Goal: Task Accomplishment & Management: Use online tool/utility

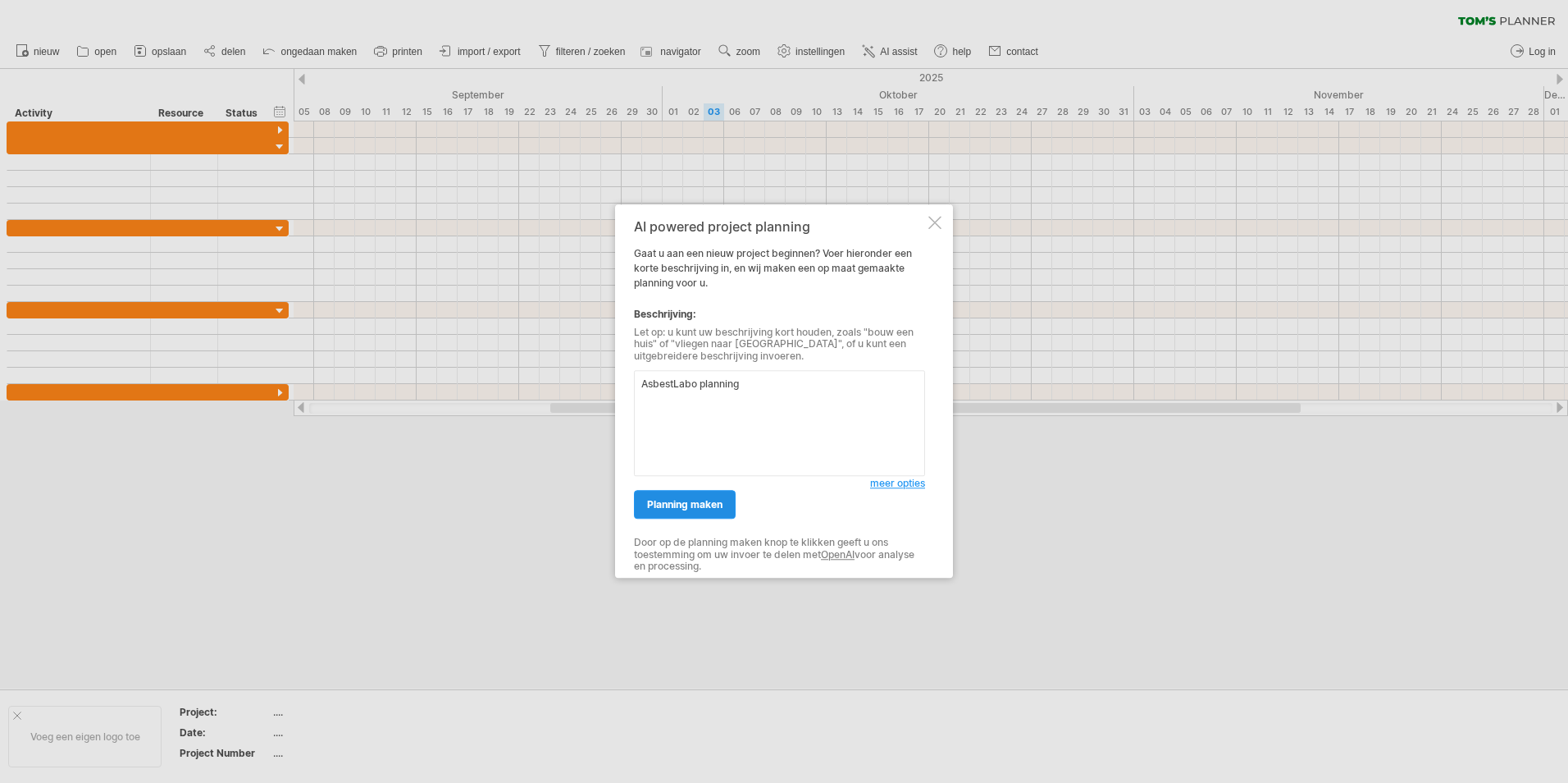
type textarea "AsbestLabo planning"
click at [703, 510] on span "planning maken" at bounding box center [685, 504] width 75 height 12
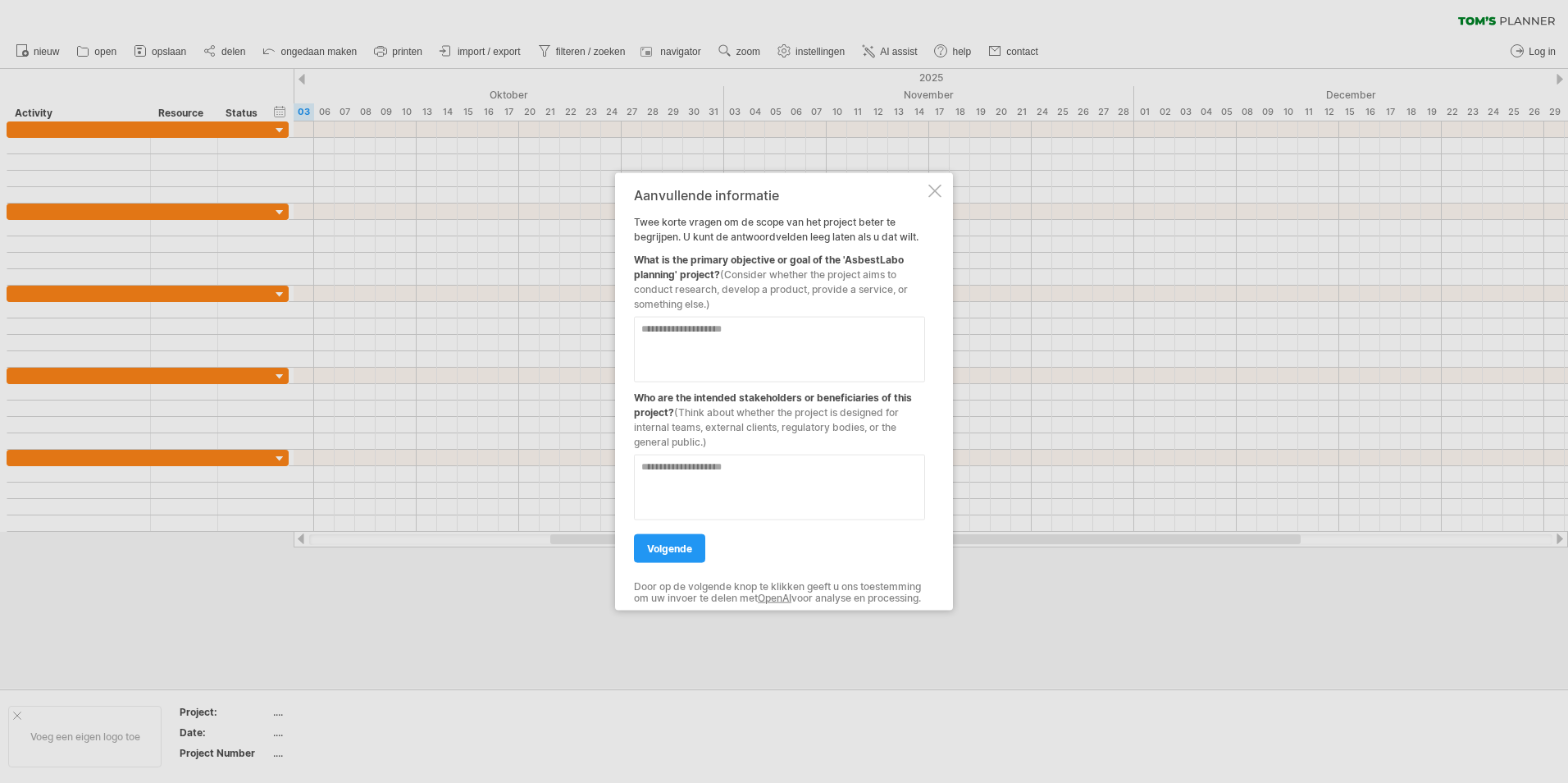
click at [743, 346] on textarea at bounding box center [779, 350] width 291 height 66
type textarea "**********"
click at [682, 543] on span "volgende" at bounding box center [670, 548] width 45 height 12
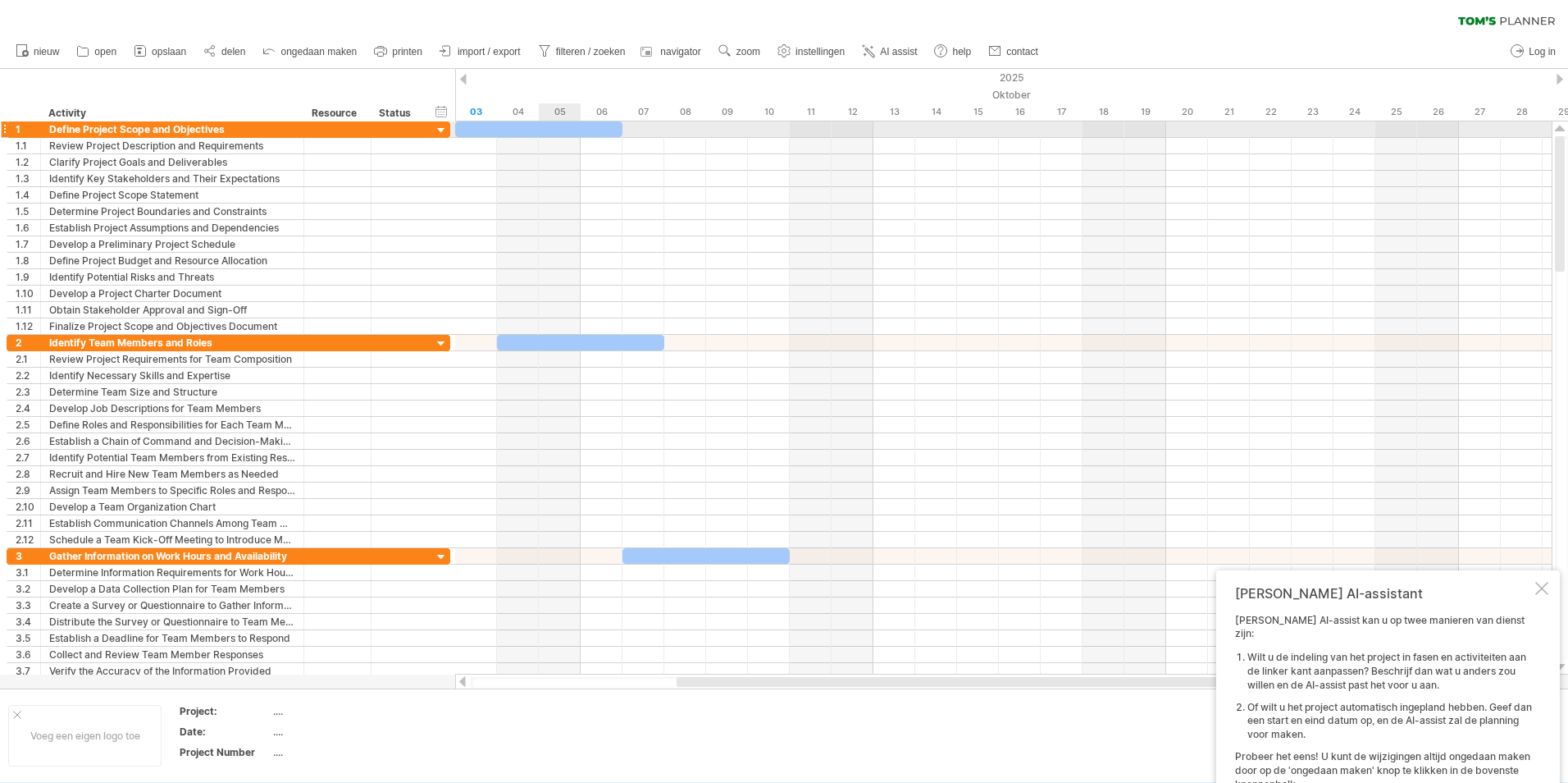
click at [553, 126] on div at bounding box center [539, 129] width 168 height 16
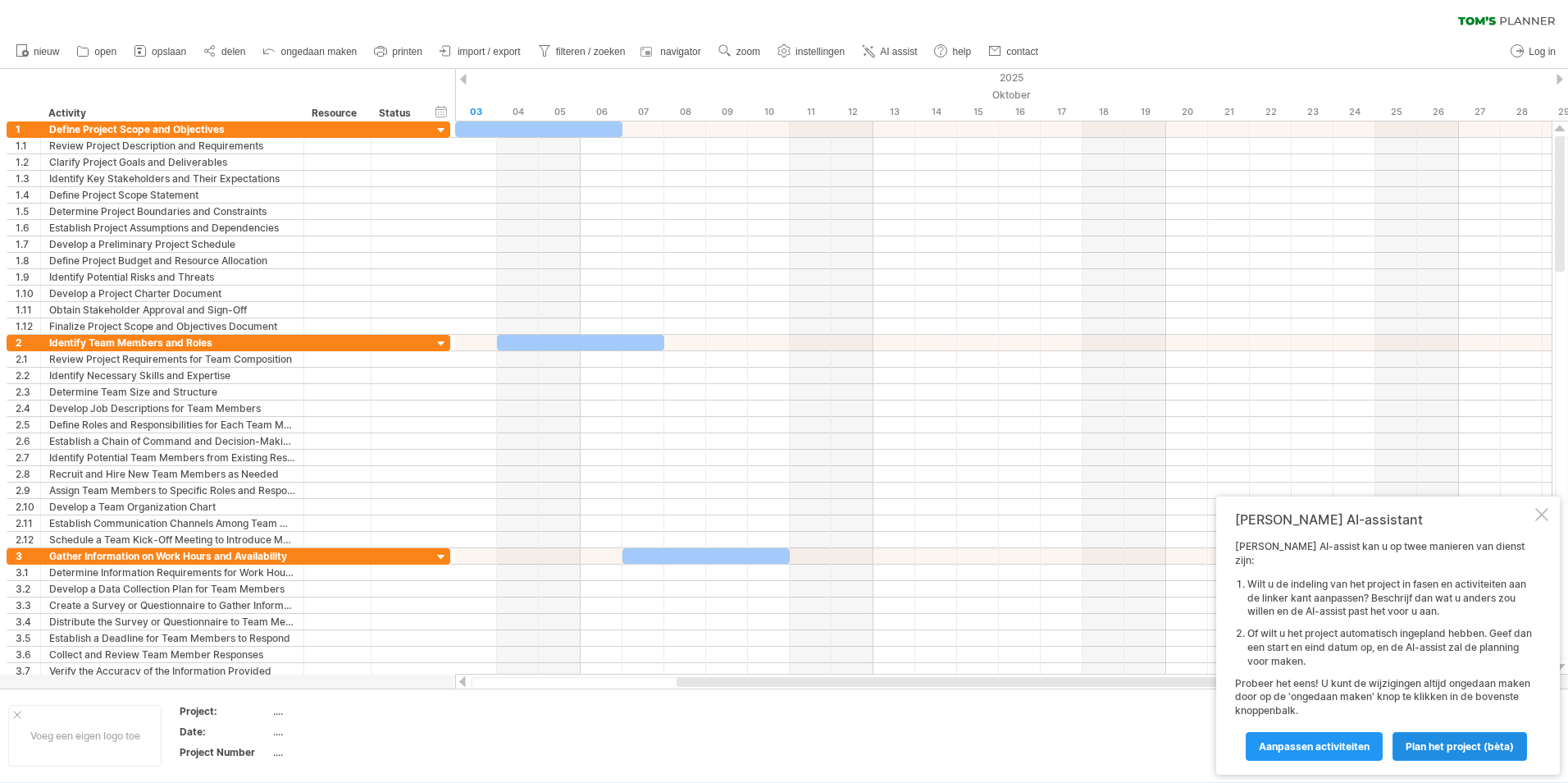
click at [1485, 745] on span "Plan het project (bèta)" at bounding box center [1460, 745] width 108 height 12
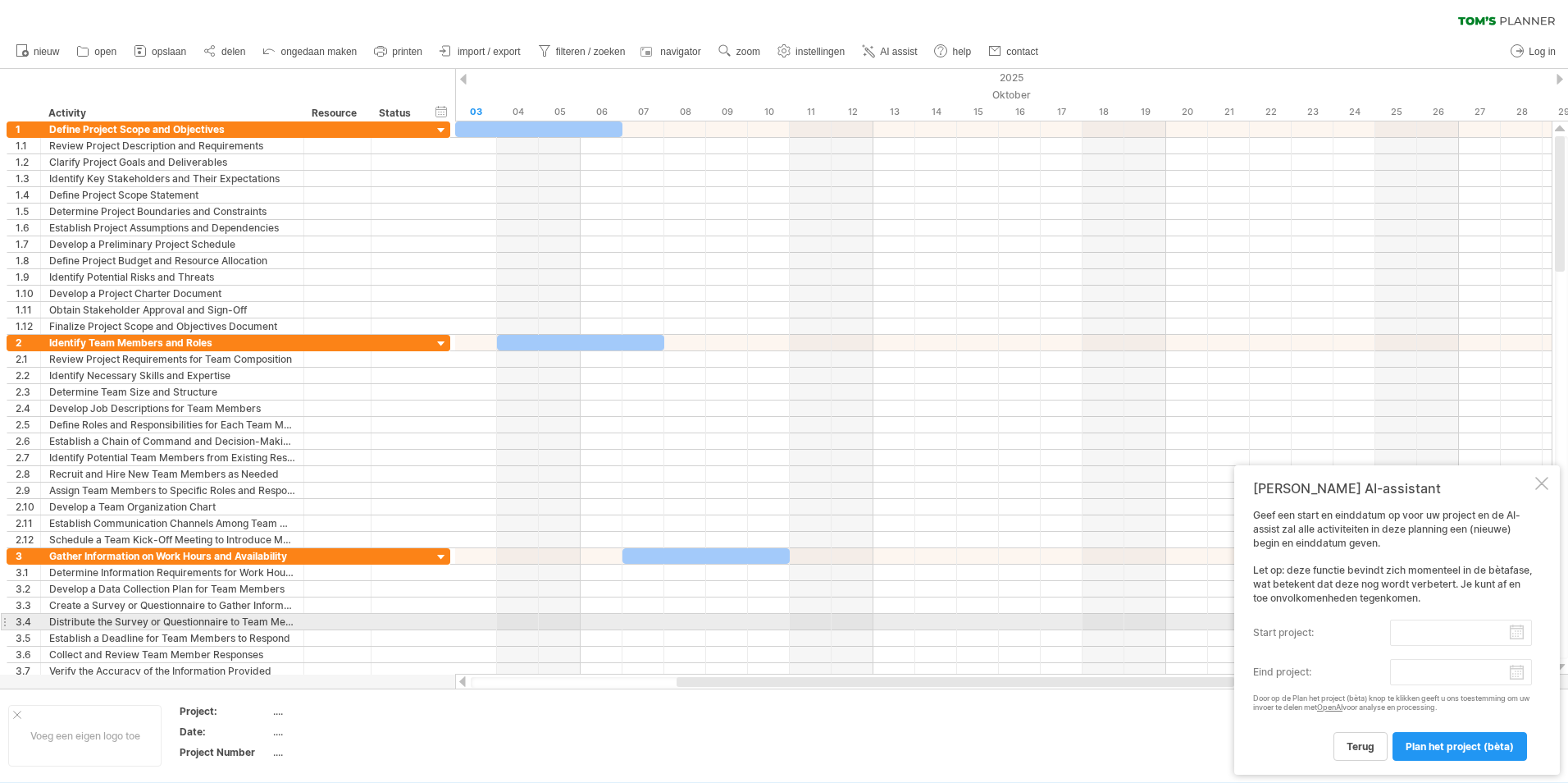
click at [1504, 629] on input "start project:" at bounding box center [1461, 632] width 142 height 26
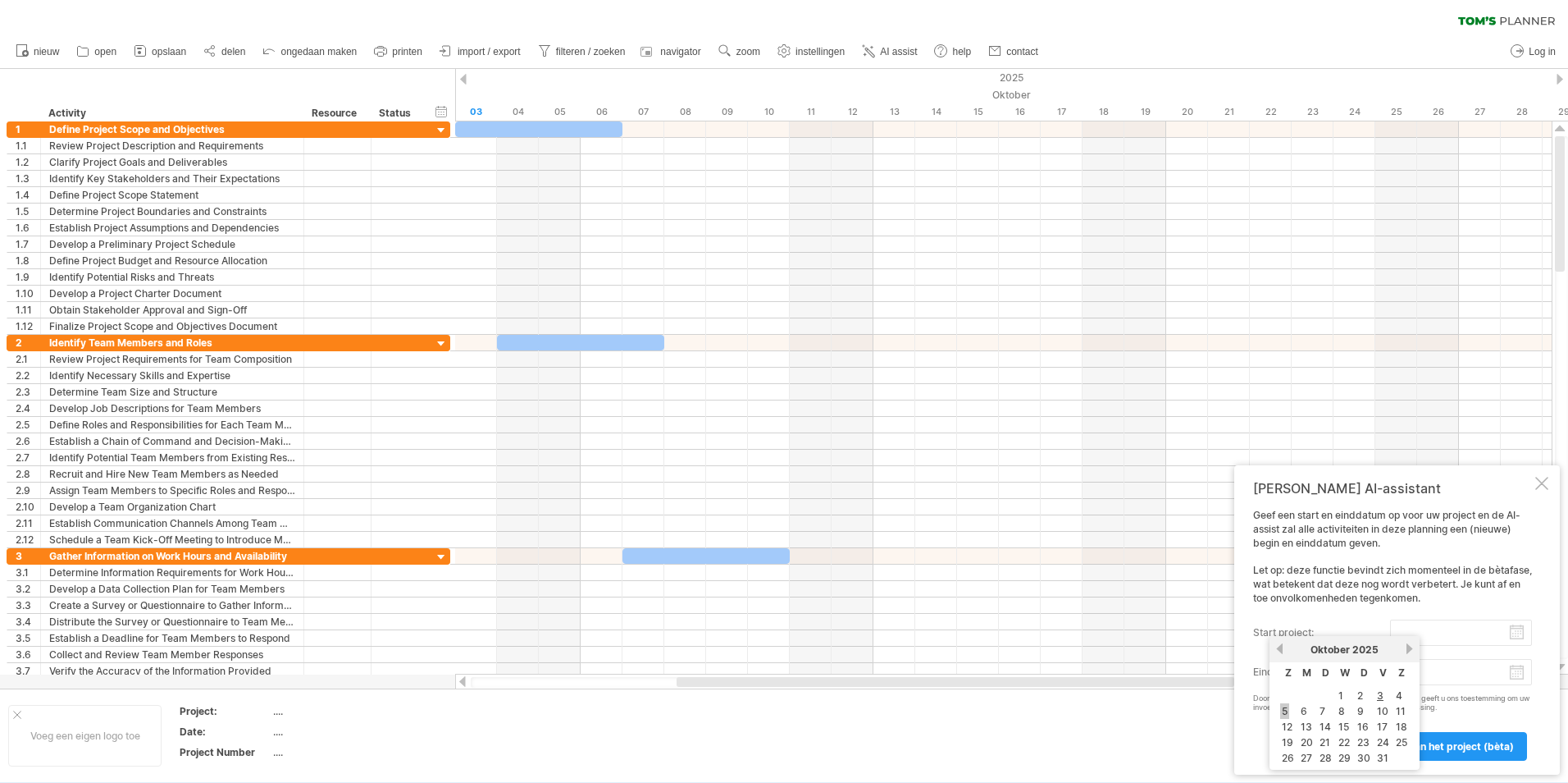
click at [1288, 713] on link "5" at bounding box center [1285, 710] width 9 height 16
type input "********"
click at [1388, 673] on label "eind project:" at bounding box center [1321, 672] width 137 height 26
click at [1390, 673] on input "eind project:" at bounding box center [1461, 672] width 142 height 26
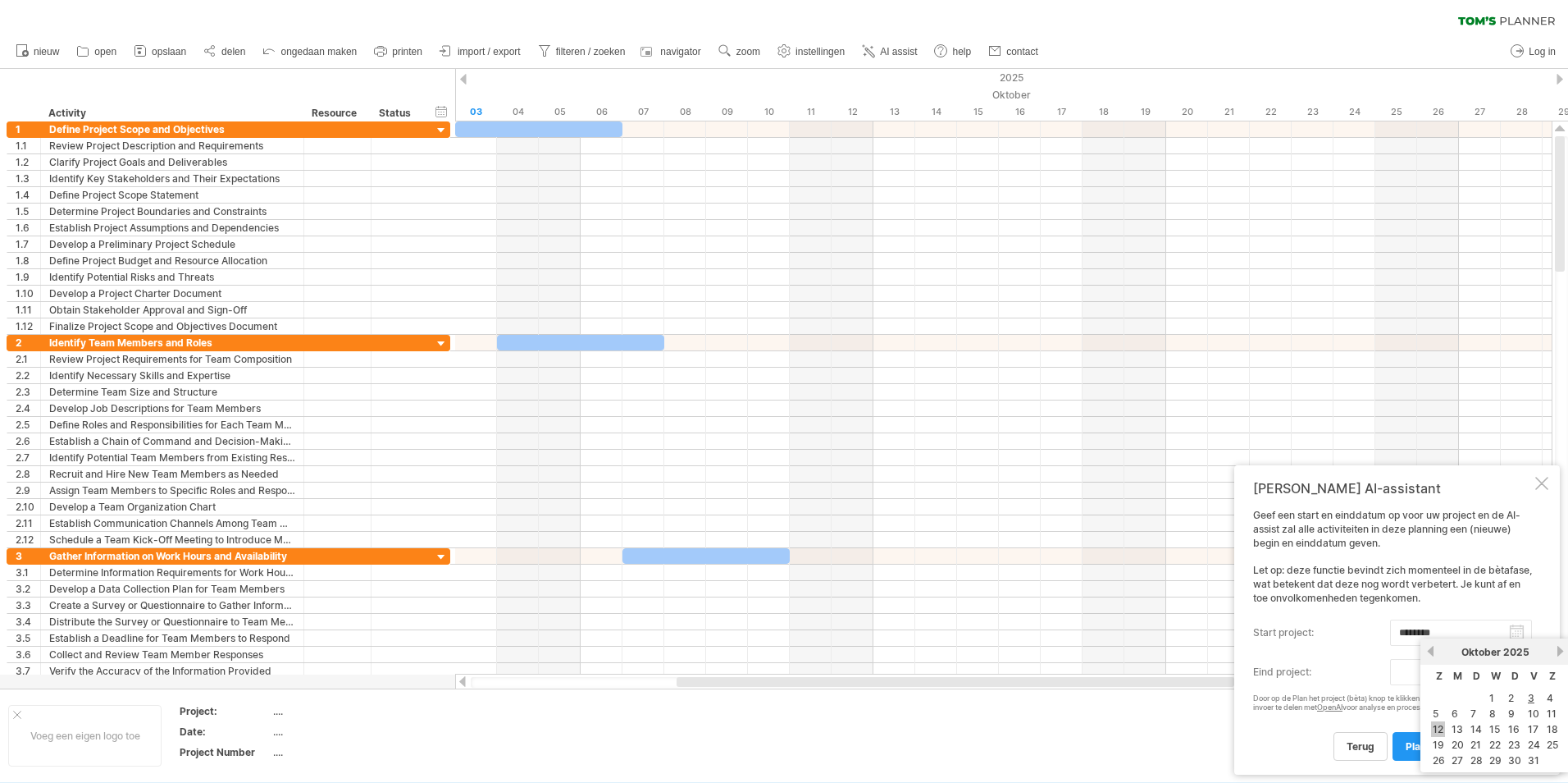
click at [1435, 723] on link "12" at bounding box center [1438, 728] width 14 height 16
click at [1449, 669] on body "vooruitgang(100%) Probeert verbinding te maken met [DOMAIN_NAME] Opnieuw verbon…" at bounding box center [784, 393] width 1568 height 786
click at [1437, 712] on link "5" at bounding box center [1436, 713] width 9 height 16
type input "********"
click at [1431, 745] on span "Plan het project (bèta)" at bounding box center [1460, 745] width 108 height 12
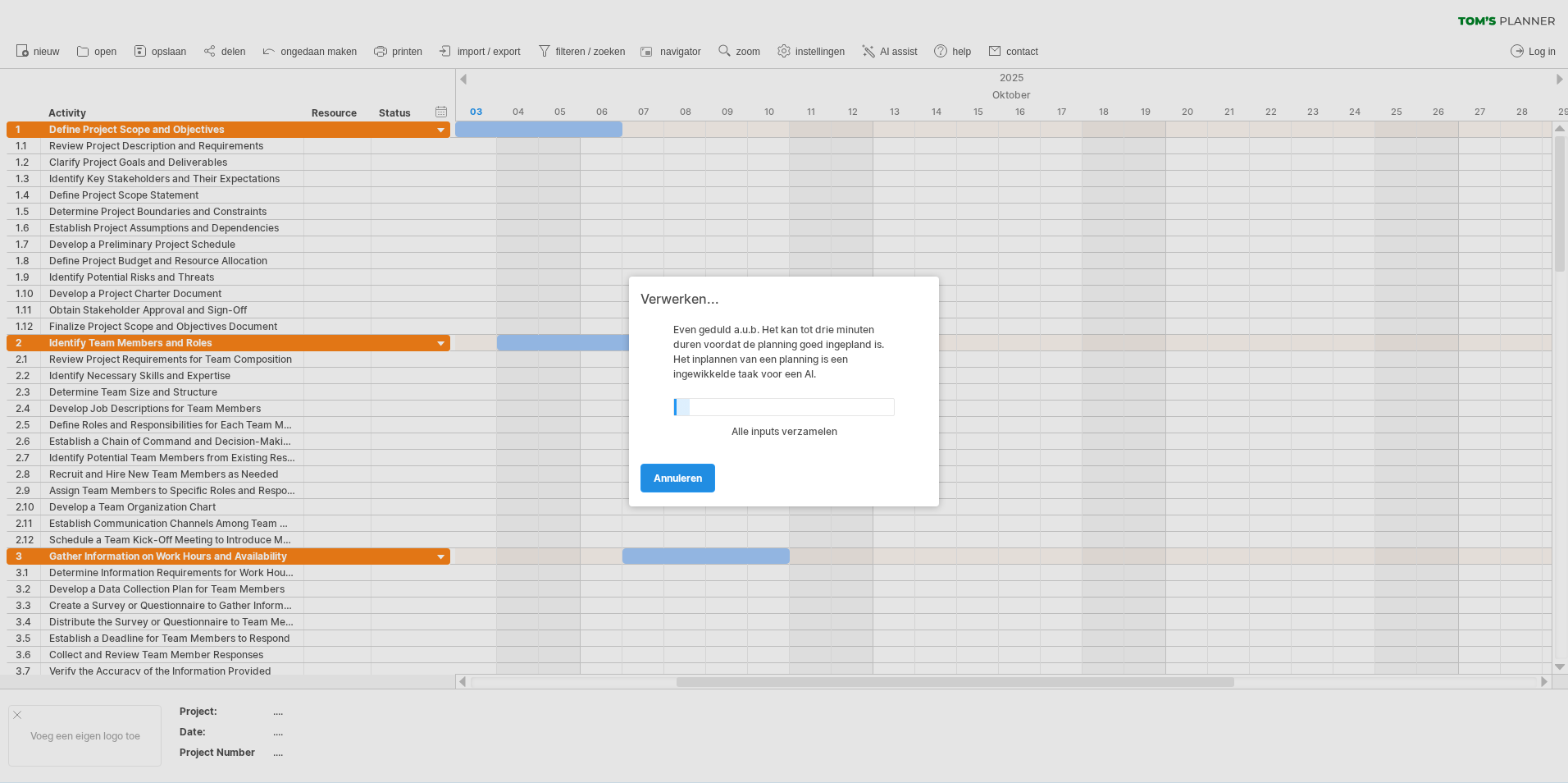
click at [698, 471] on link "annuleren" at bounding box center [677, 478] width 74 height 28
